Goal: Check status

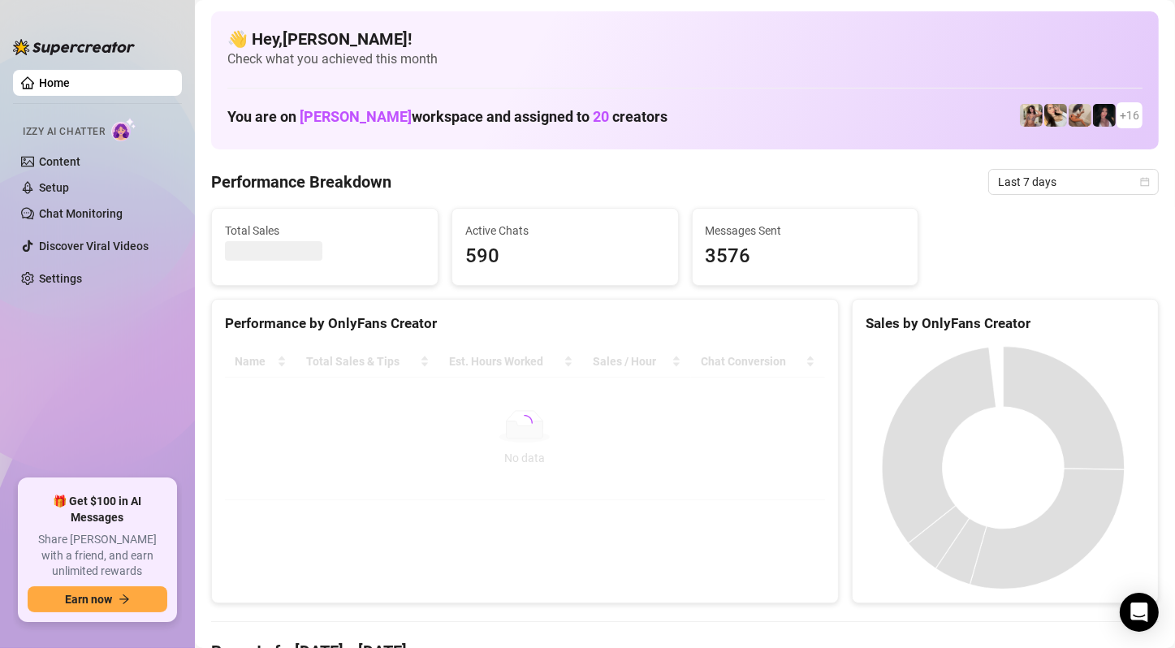
click at [1110, 257] on div "Total Sales Active Chats 590 Messages Sent 3576" at bounding box center [685, 247] width 960 height 78
click at [1140, 179] on icon "calendar" at bounding box center [1145, 182] width 10 height 10
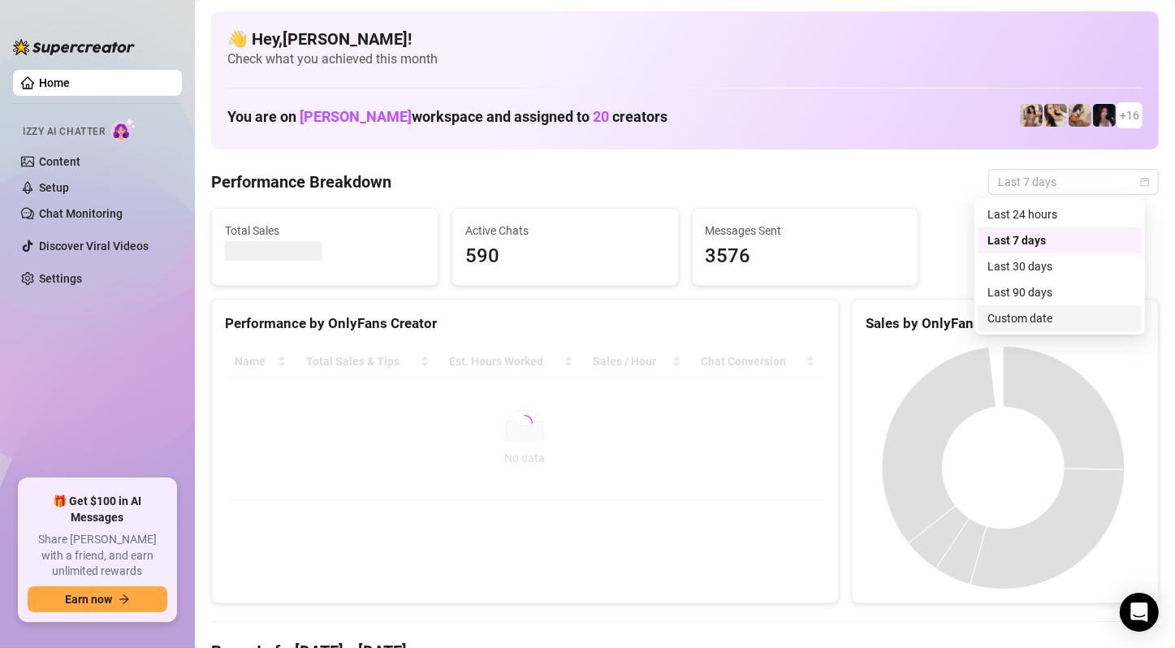
click at [1055, 326] on div "Custom date" at bounding box center [1059, 318] width 145 height 18
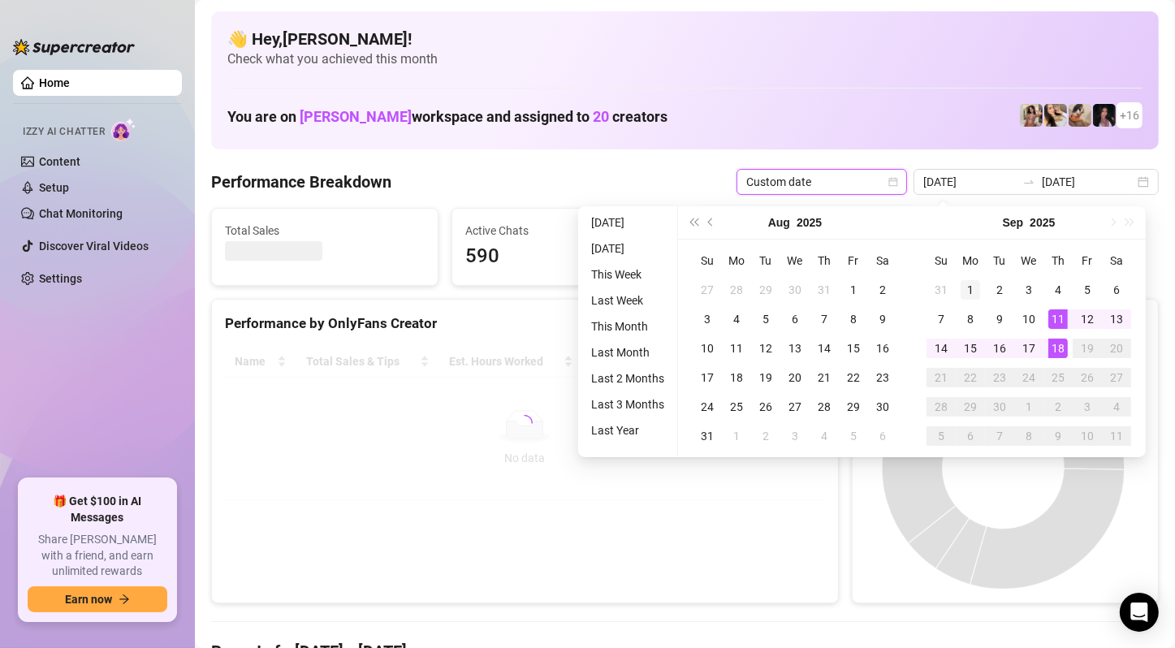
type input "[DATE]"
click at [975, 290] on div "1" at bounding box center [969, 289] width 19 height 19
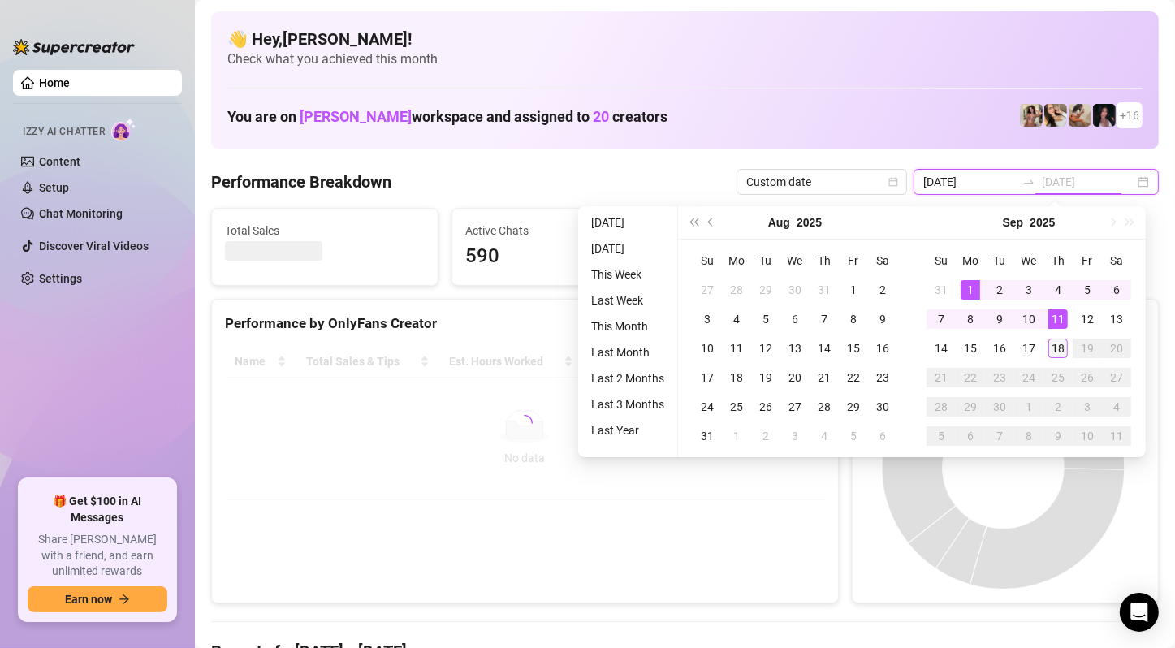
type input "[DATE]"
click at [1058, 351] on div "18" at bounding box center [1057, 348] width 19 height 19
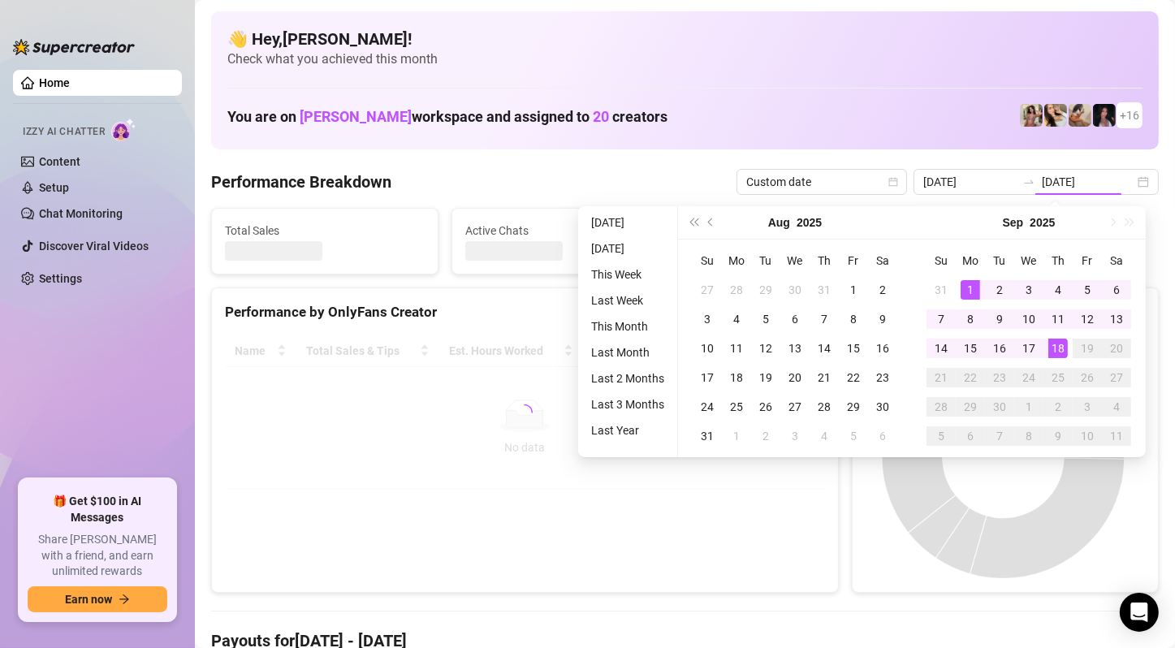
type input "[DATE]"
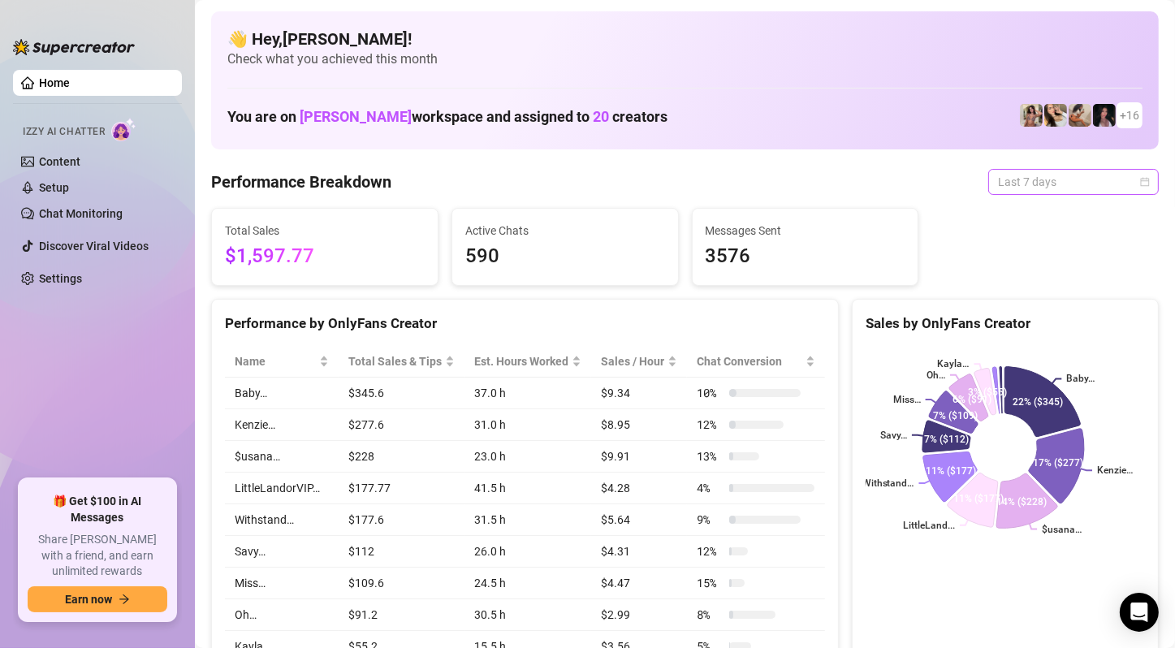
click at [1129, 192] on span "Last 7 days" at bounding box center [1073, 182] width 151 height 24
click at [1132, 172] on span "Last 7 days" at bounding box center [1073, 182] width 151 height 24
click at [1120, 182] on span "Last 7 days" at bounding box center [1073, 182] width 151 height 24
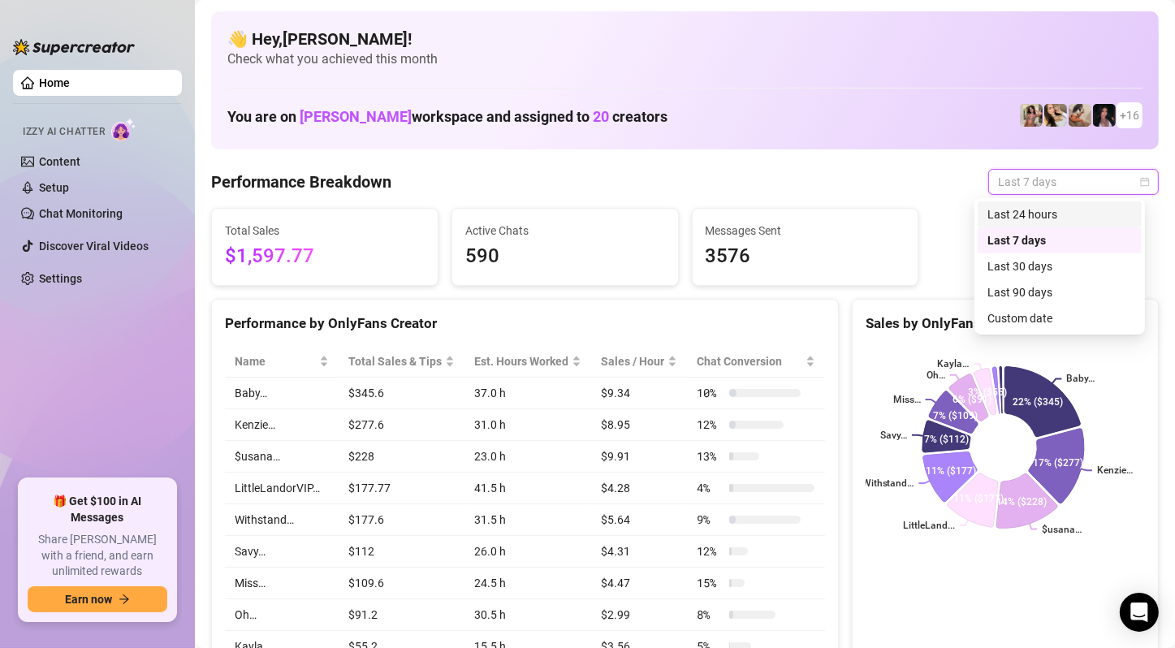
click at [1078, 208] on div "Last 24 hours" at bounding box center [1059, 214] width 145 height 18
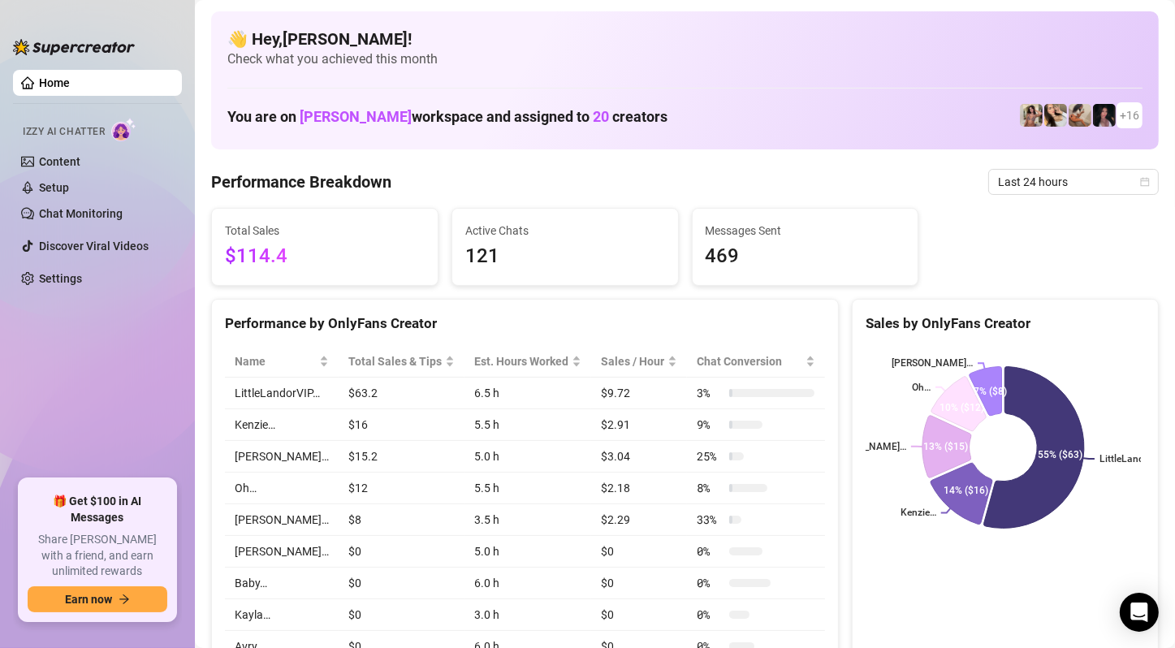
click at [18, 373] on ul "Home Izzy AI Chatter Content Setup Chat Monitoring Discover Viral Videos Settin…" at bounding box center [97, 267] width 169 height 409
click at [45, 387] on ul "Home Izzy AI Chatter Content Setup Chat Monitoring Discover Viral Videos Settin…" at bounding box center [97, 267] width 169 height 409
